Goal: Navigation & Orientation: Find specific page/section

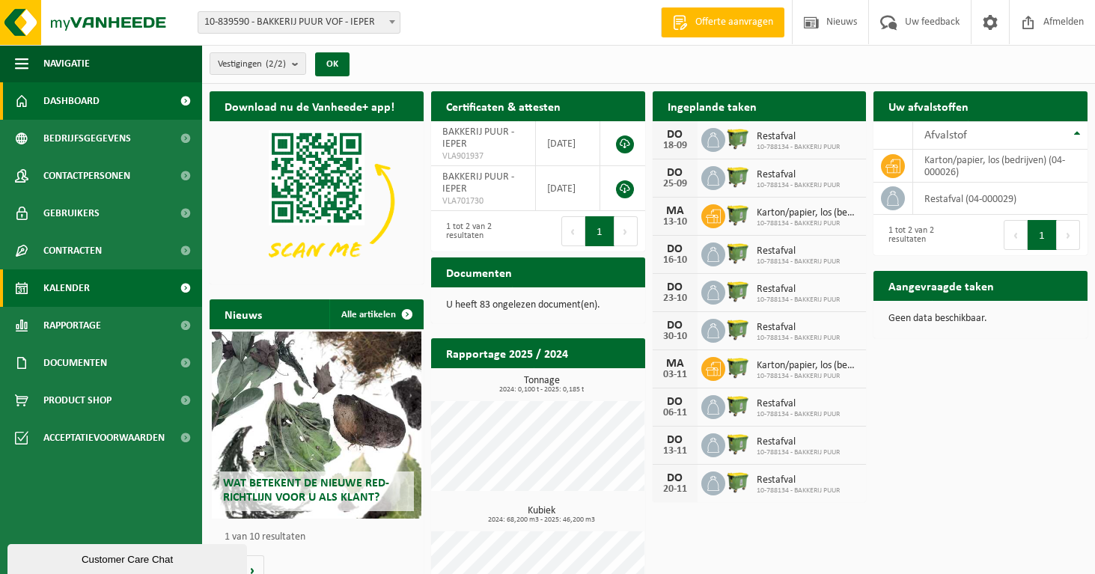
click at [77, 293] on span "Kalender" at bounding box center [66, 287] width 46 height 37
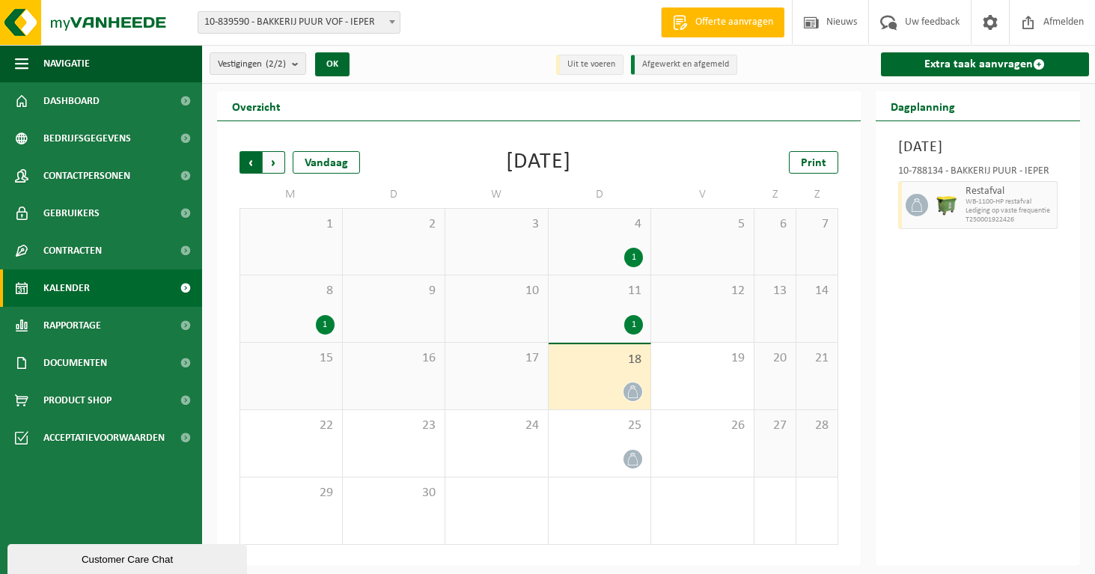
click at [277, 162] on span "Volgende" at bounding box center [274, 162] width 22 height 22
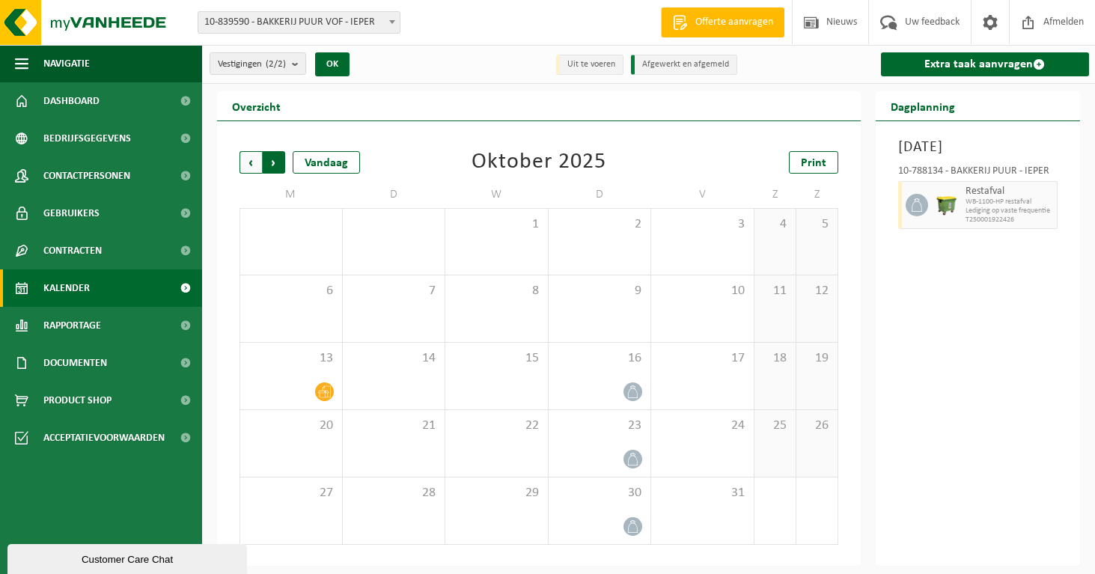
click at [250, 156] on span "Vorige" at bounding box center [250, 162] width 22 height 22
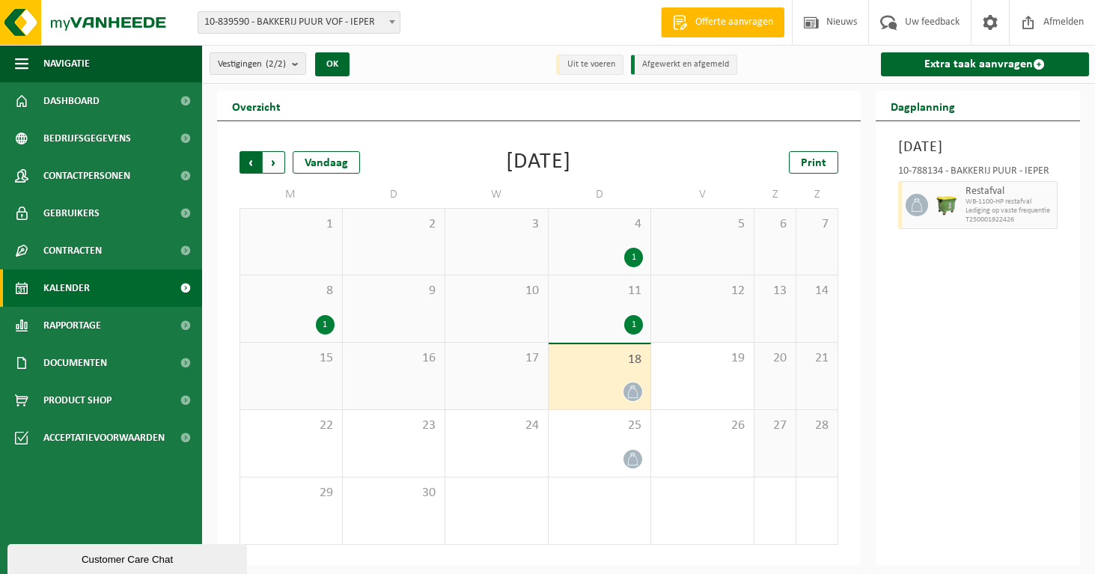
click at [275, 159] on span "Volgende" at bounding box center [274, 162] width 22 height 22
